Goal: Task Accomplishment & Management: Complete application form

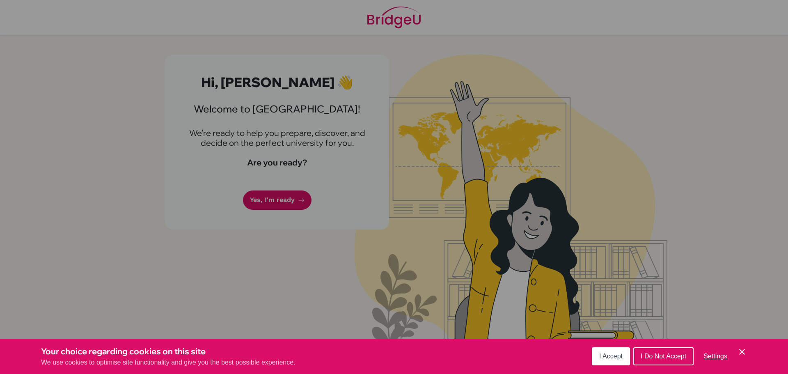
click at [601, 362] on button "I Accept" at bounding box center [611, 356] width 38 height 18
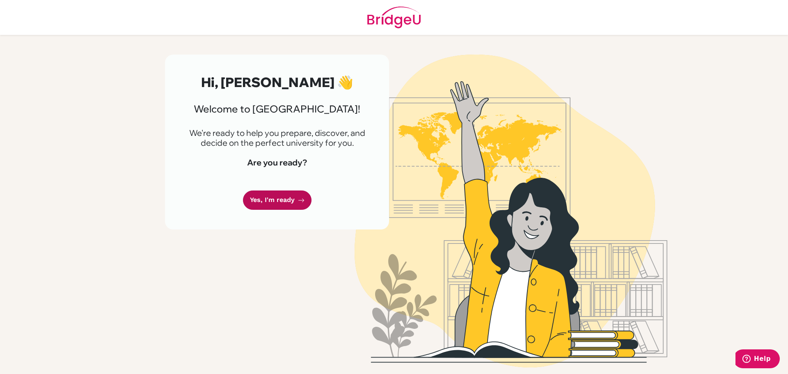
click at [292, 202] on link "Yes, I'm ready" at bounding box center [277, 200] width 69 height 19
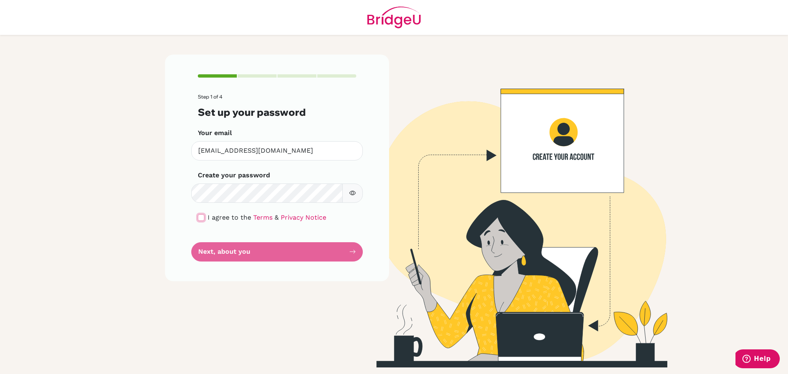
click at [201, 216] on input "checkbox" at bounding box center [201, 217] width 7 height 7
checkbox input "true"
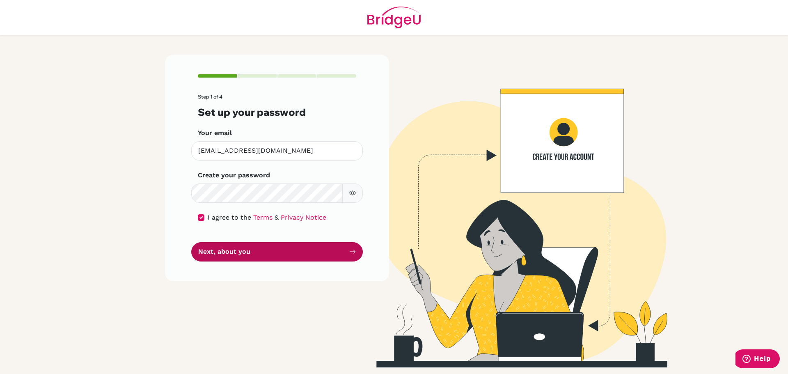
click at [225, 251] on button "Next, about you" at bounding box center [277, 251] width 172 height 19
